Goal: Task Accomplishment & Management: Manage account settings

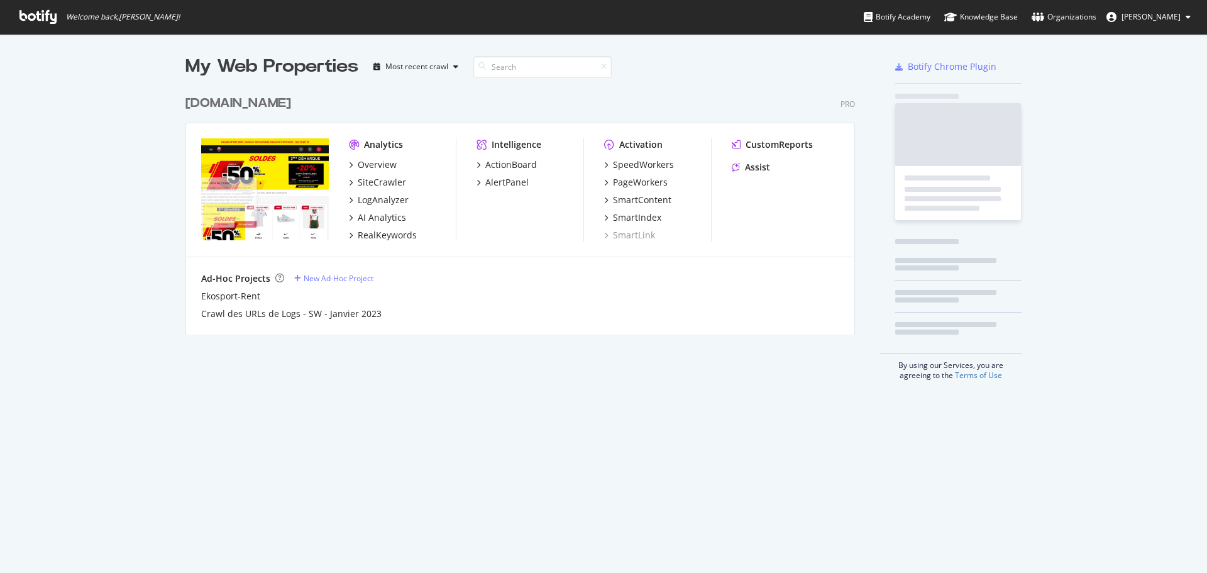
scroll to position [563, 1188]
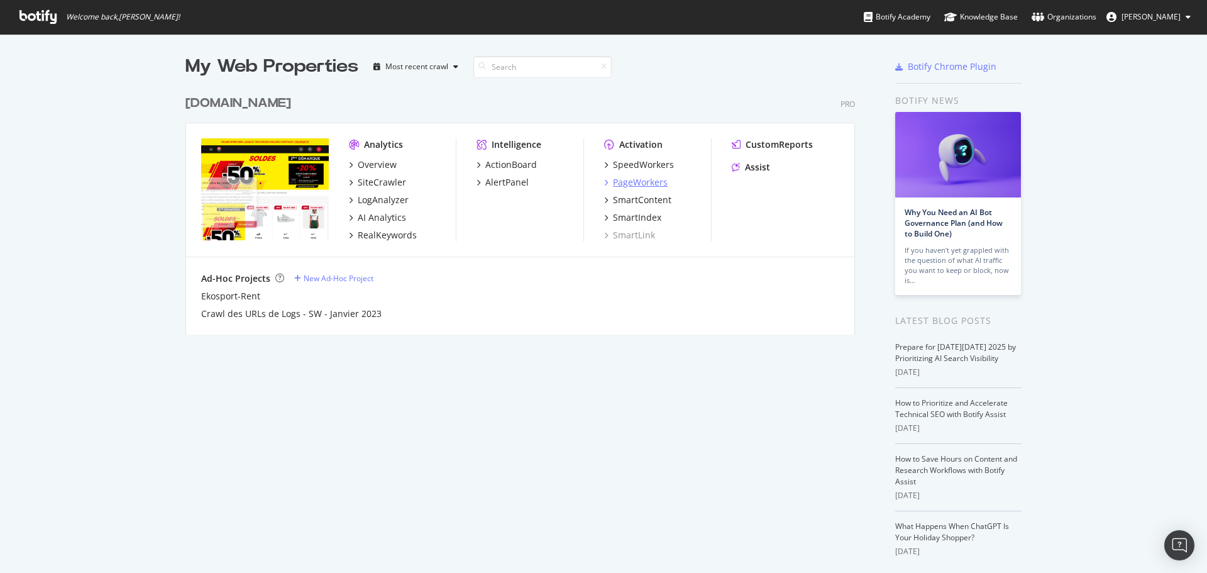
click at [620, 179] on div "PageWorkers" at bounding box center [640, 182] width 55 height 13
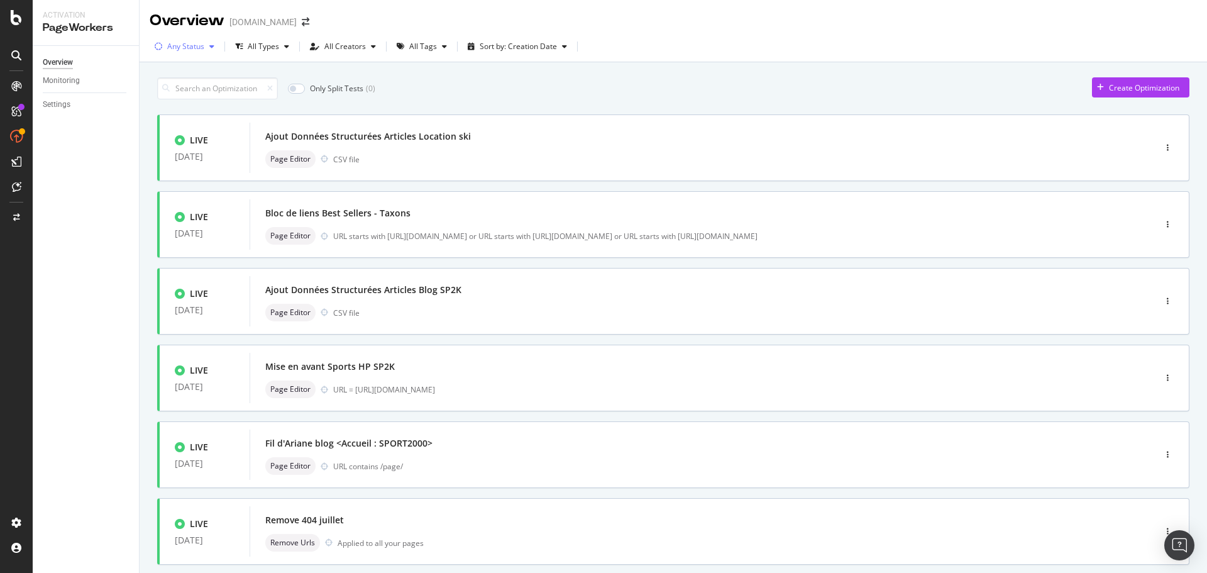
click at [194, 47] on div "Any Status" at bounding box center [185, 47] width 37 height 8
click at [193, 91] on div "( 35 )" at bounding box center [199, 93] width 14 height 11
click at [706, 94] on div "Only Split Tests ( 0 ) Create Optimization" at bounding box center [673, 88] width 1032 height 22
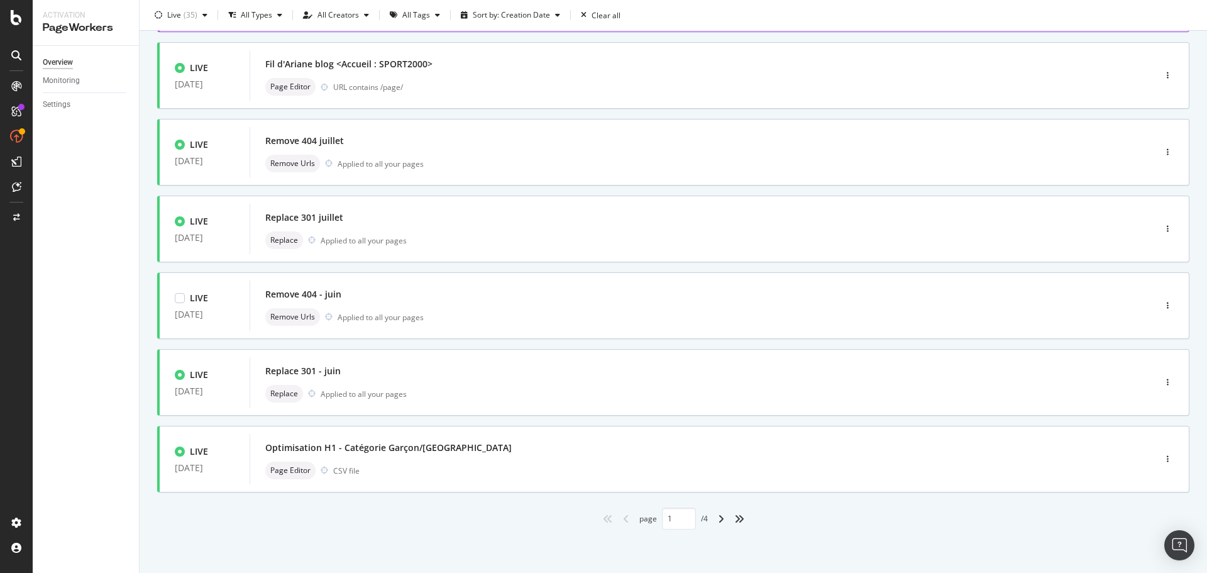
scroll to position [380, 0]
click at [719, 517] on icon "angle-right" at bounding box center [721, 518] width 6 height 10
type input "2"
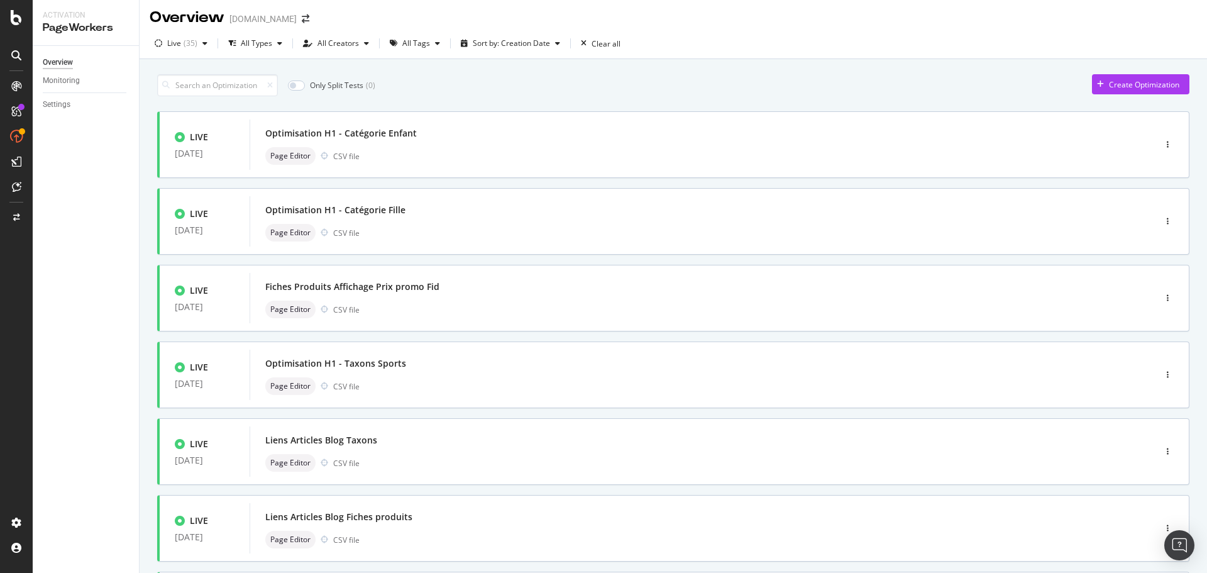
scroll to position [0, 0]
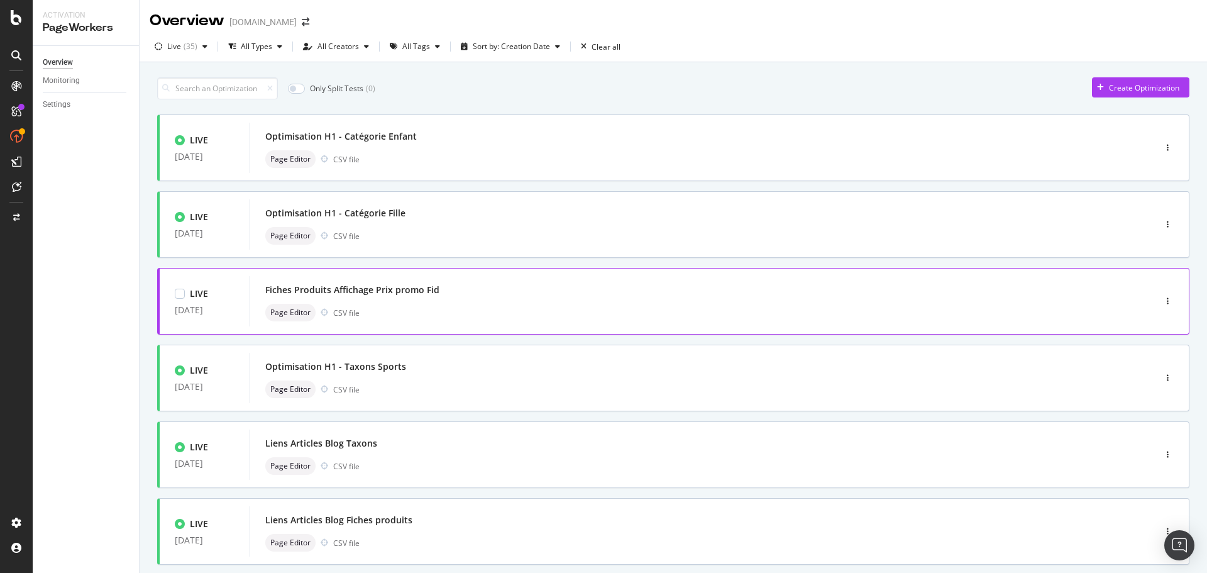
click at [389, 290] on div "Fiches Produits Affichage Prix promo Fid" at bounding box center [352, 290] width 174 height 13
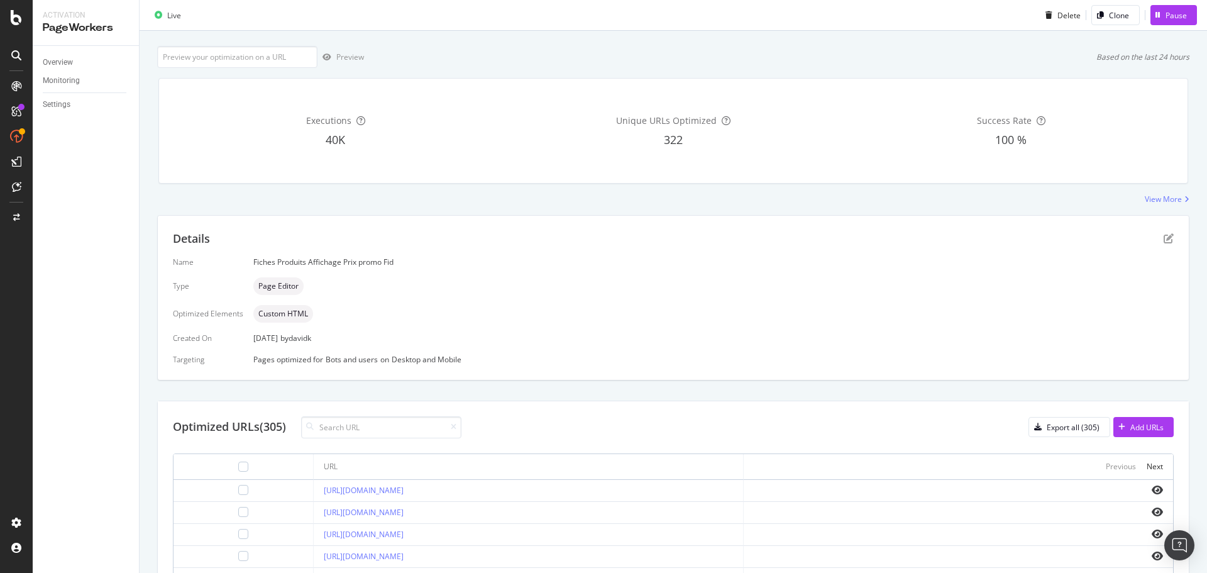
scroll to position [135, 0]
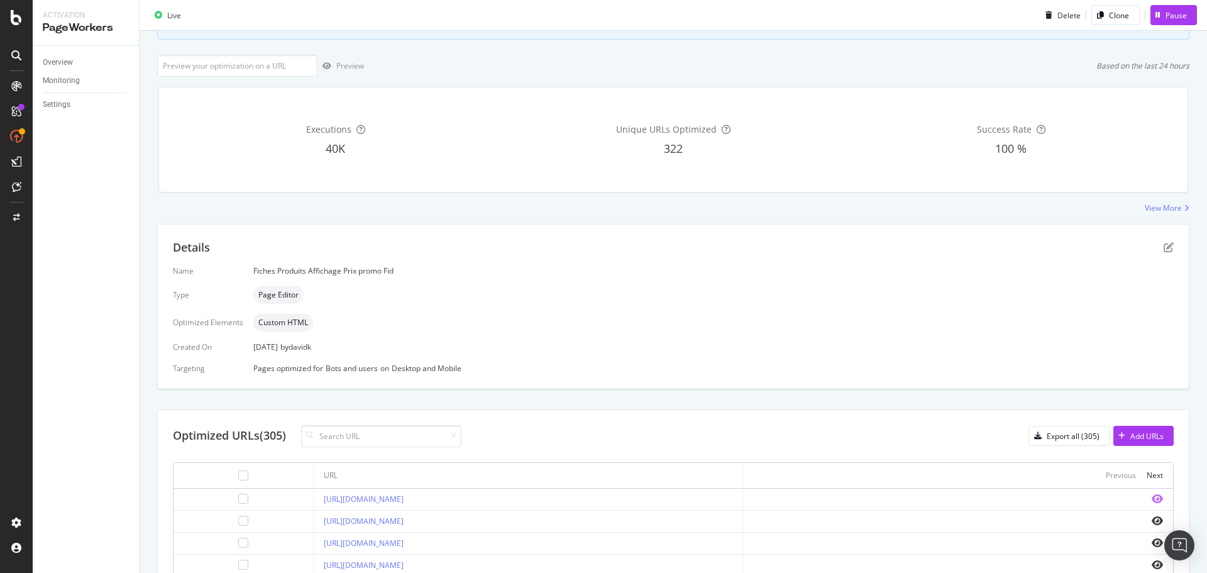
click at [1152, 494] on icon "eye" at bounding box center [1157, 499] width 11 height 10
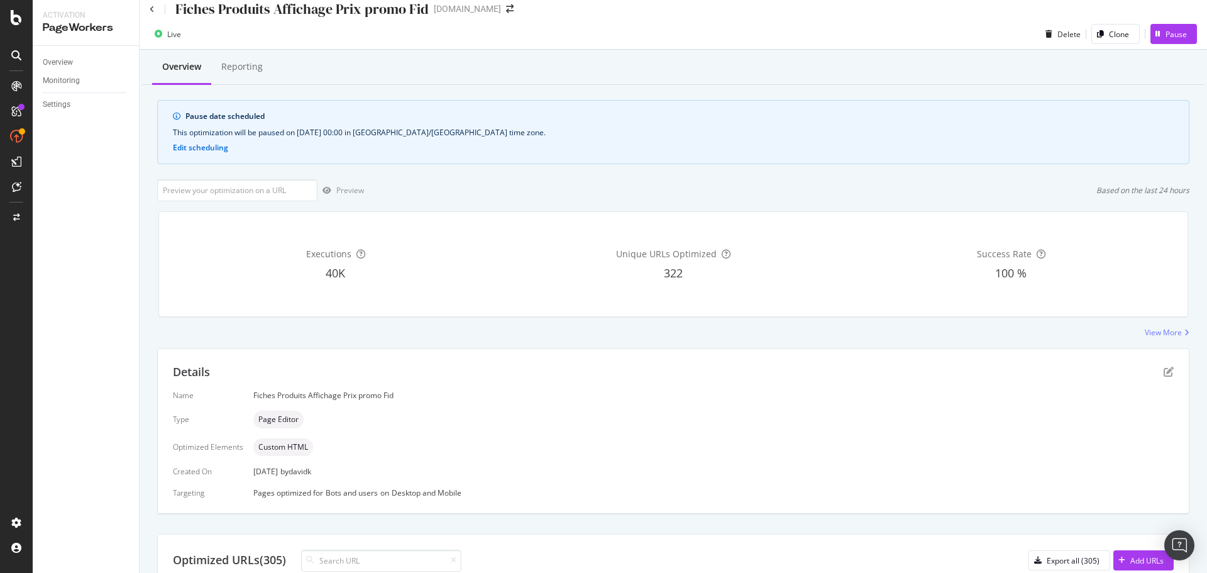
scroll to position [0, 0]
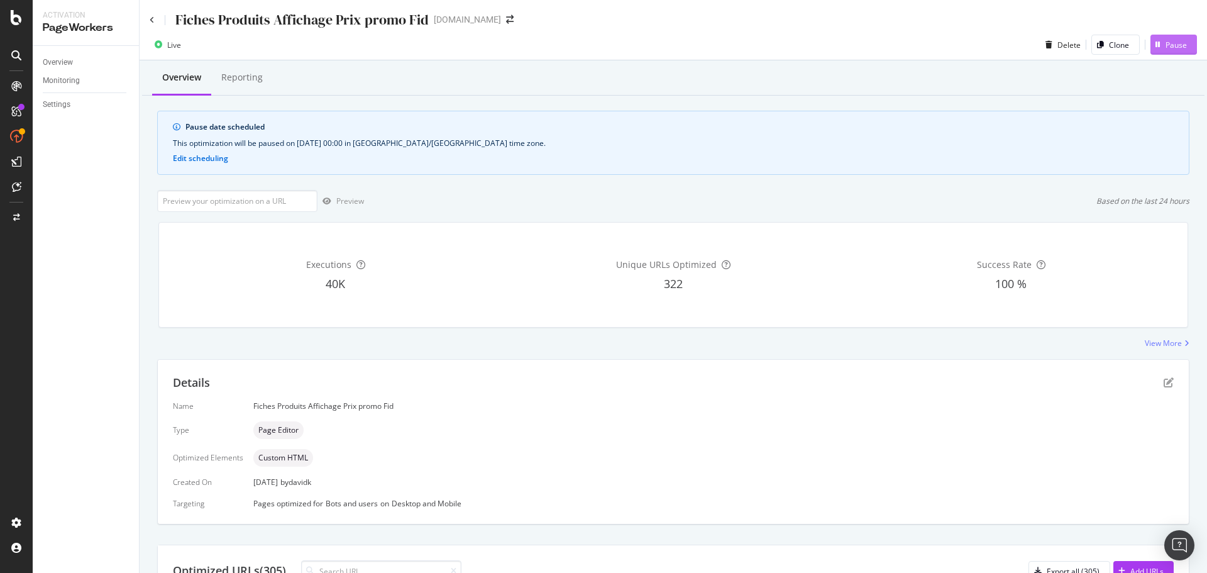
click at [1166, 40] on div "Pause" at bounding box center [1176, 45] width 21 height 11
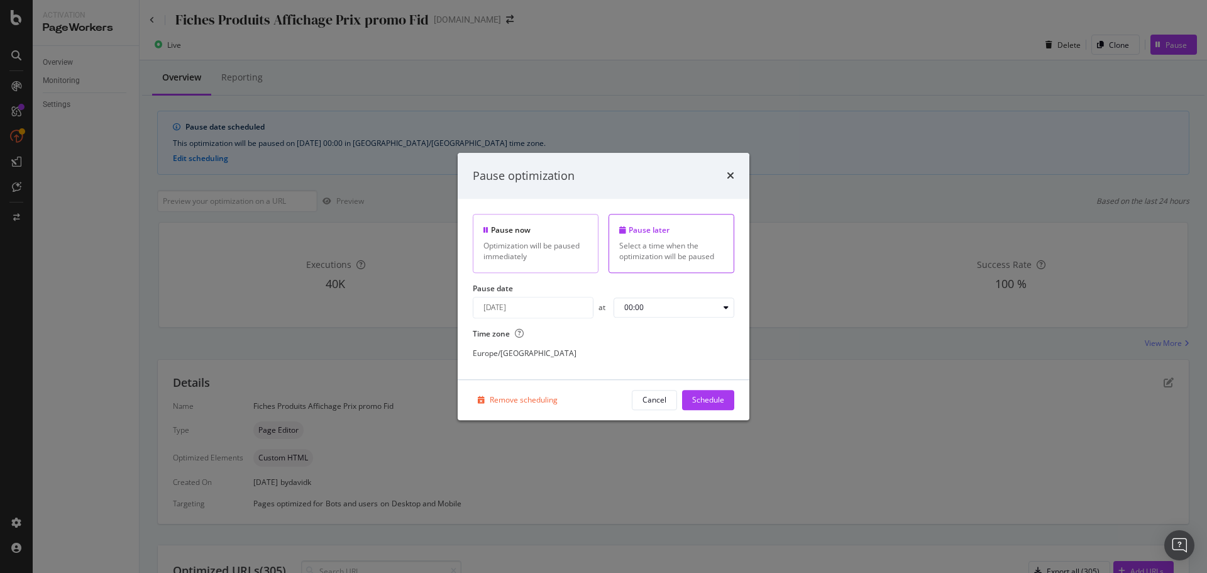
click at [531, 238] on div "Pause now Optimization will be paused immediately" at bounding box center [536, 243] width 126 height 58
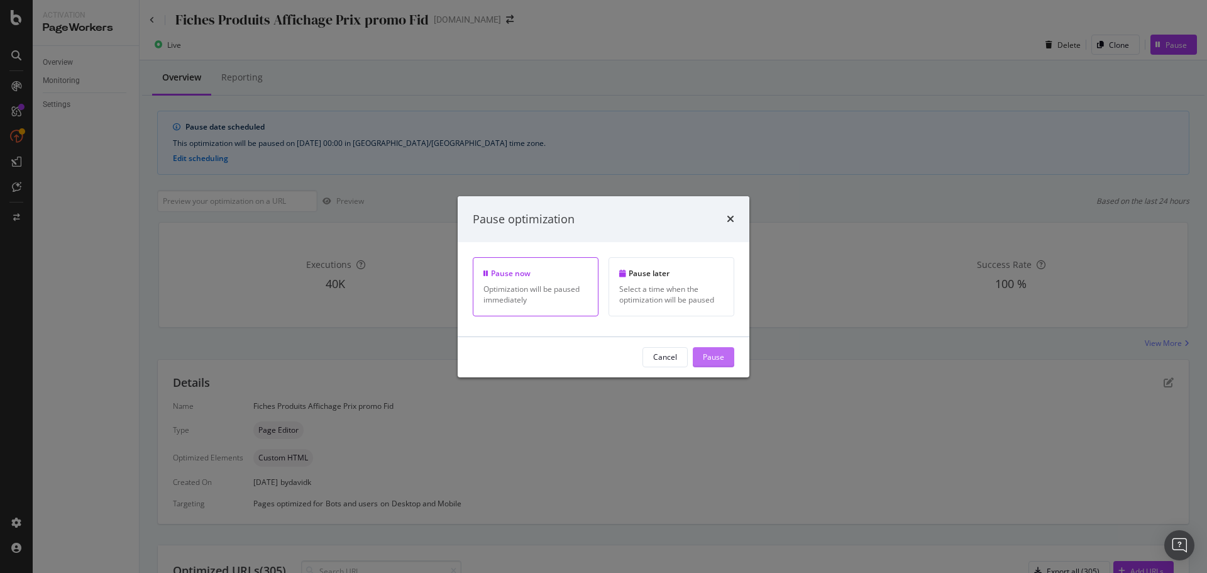
click at [714, 360] on div "Pause" at bounding box center [713, 356] width 21 height 11
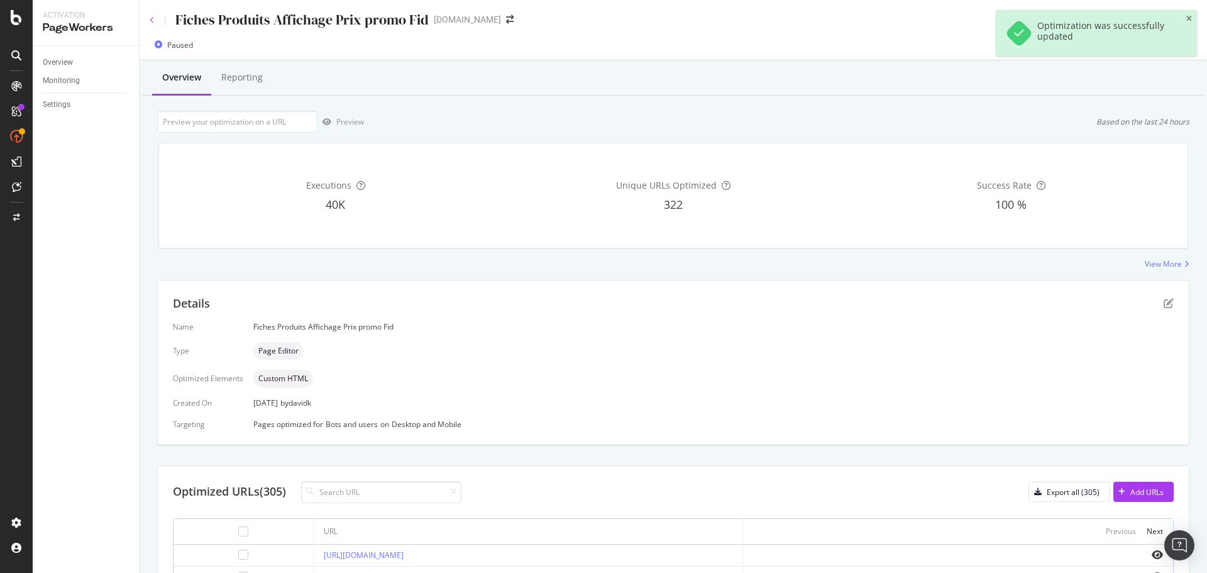
click at [151, 19] on icon at bounding box center [152, 20] width 5 height 8
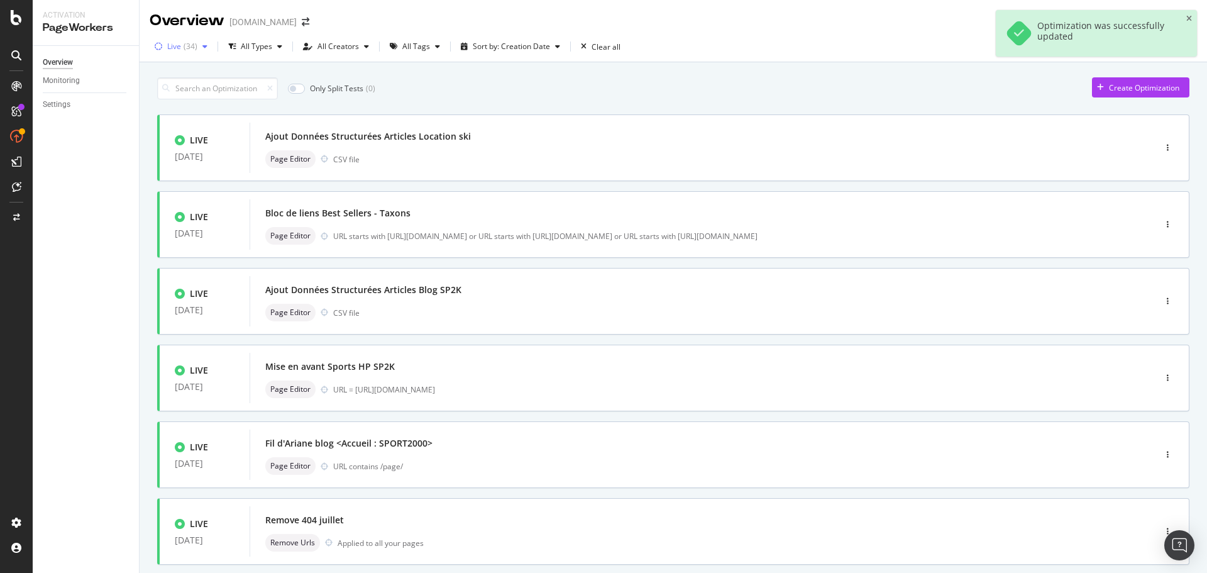
click at [175, 48] on div "Live" at bounding box center [174, 47] width 14 height 8
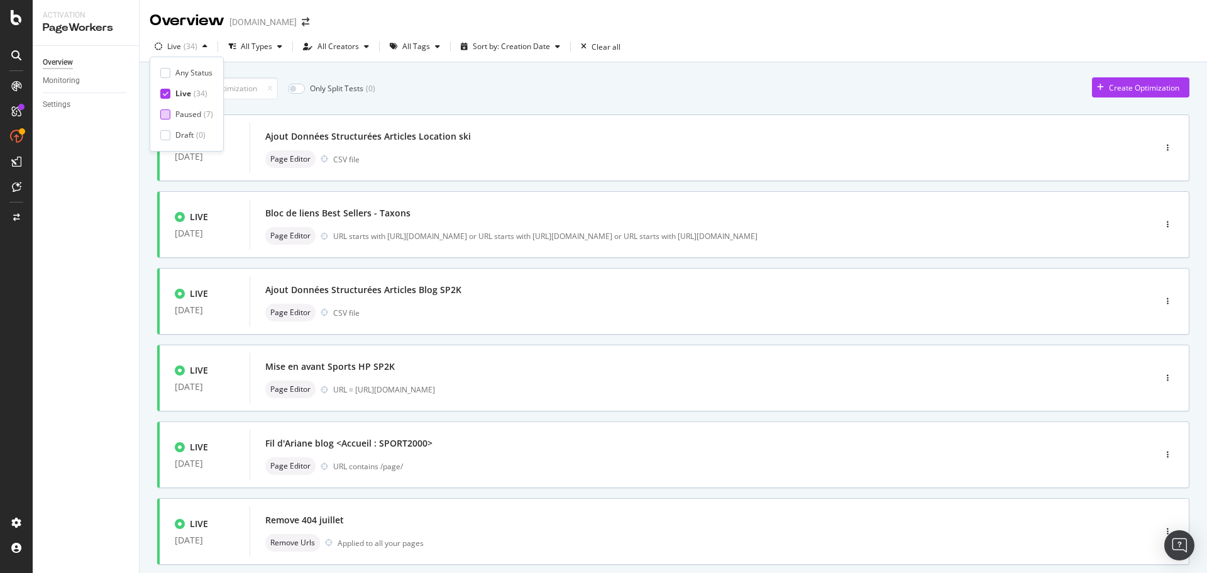
click at [185, 113] on div "Paused" at bounding box center [188, 114] width 26 height 11
click at [182, 90] on div "Live" at bounding box center [183, 93] width 16 height 11
